Goal: Transaction & Acquisition: Purchase product/service

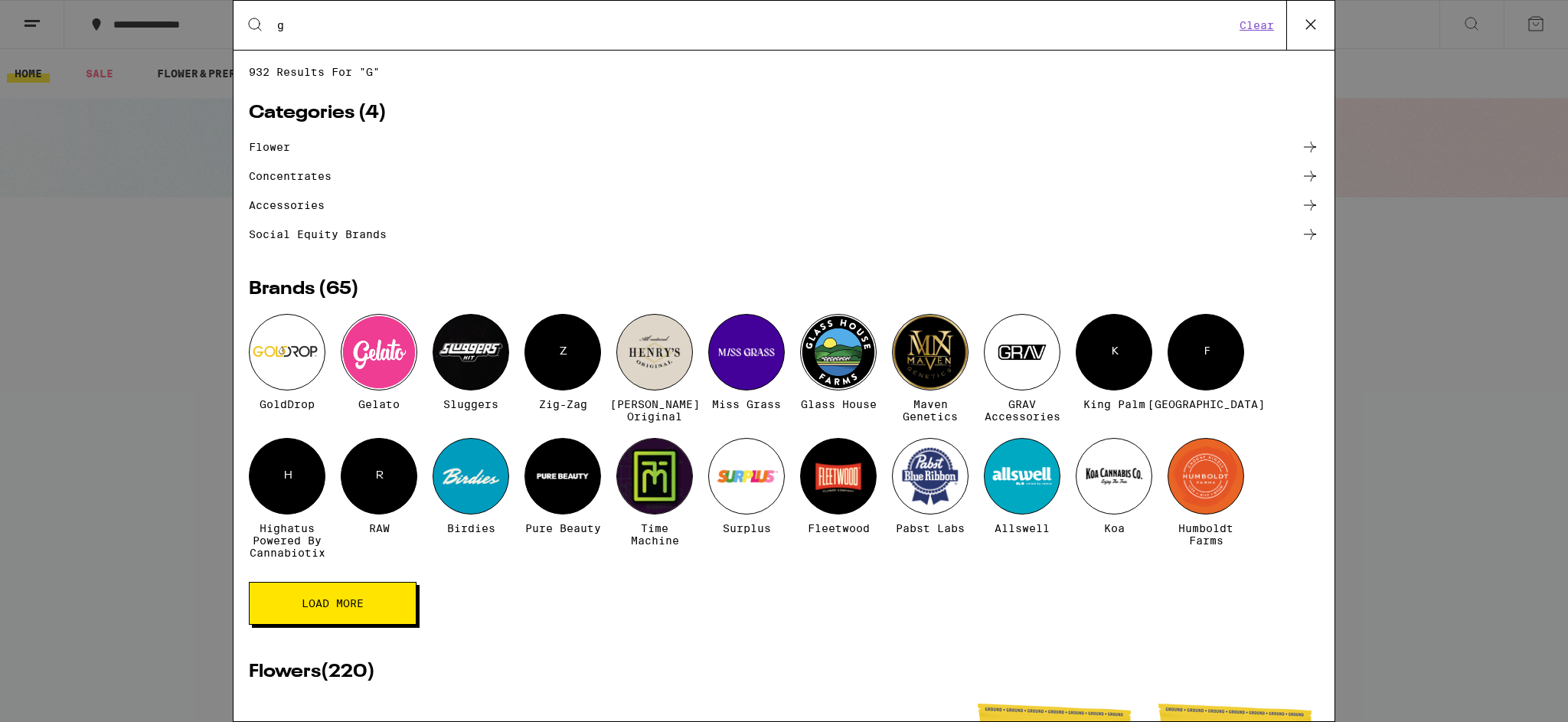
click at [457, 32] on input "g" at bounding box center [755, 25] width 959 height 14
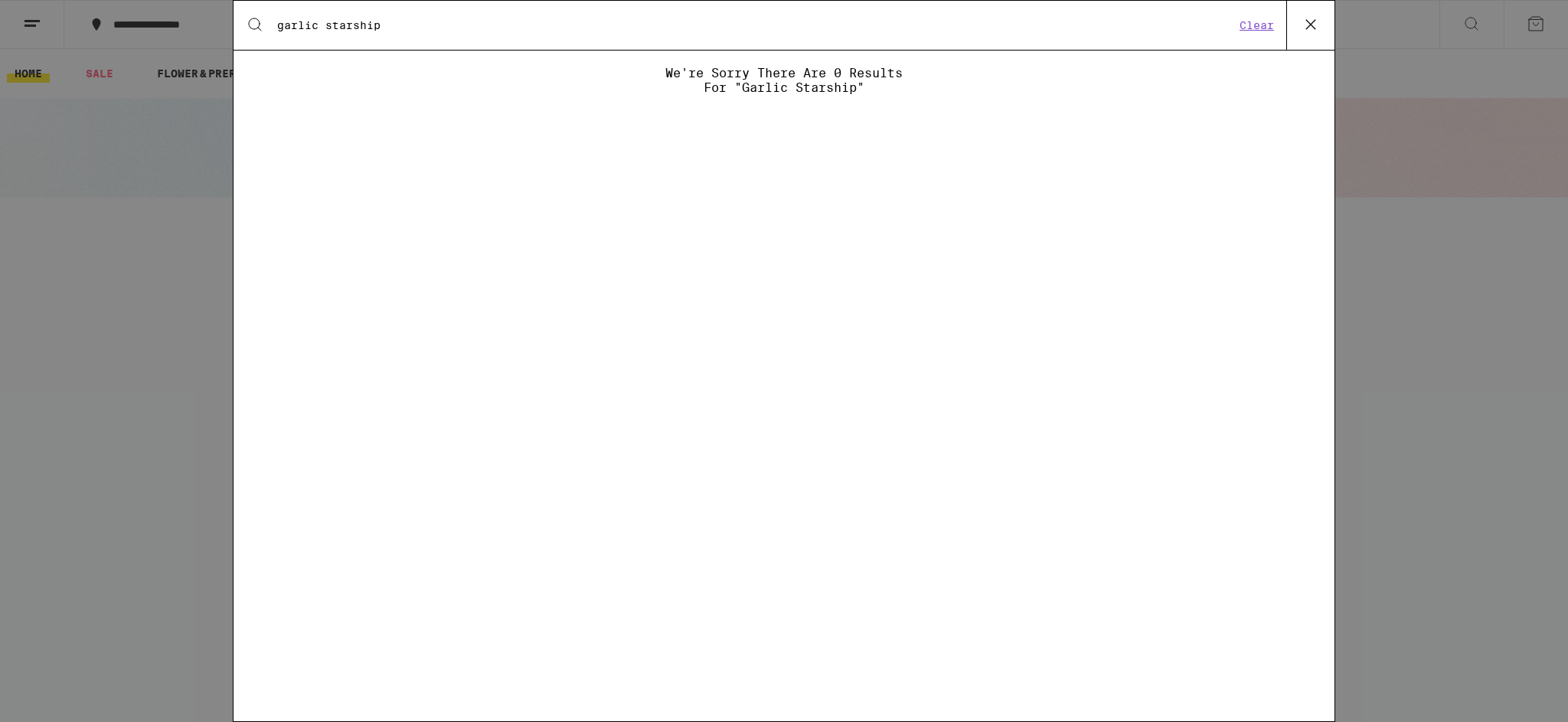
type input "garlic starship"
